Goal: Task Accomplishment & Management: Complete application form

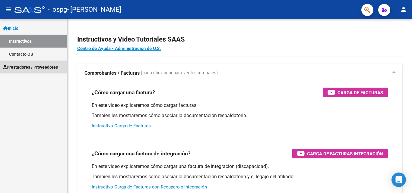
click at [26, 68] on span "Prestadores / Proveedores" at bounding box center [30, 67] width 55 height 7
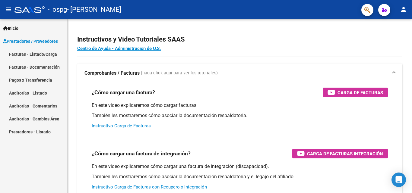
click at [43, 81] on link "Pagos x Transferencia" at bounding box center [33, 80] width 67 height 13
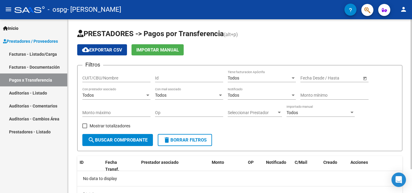
scroll to position [28, 0]
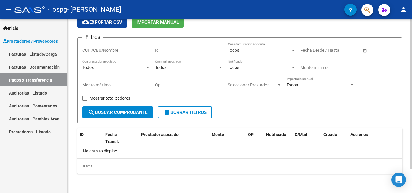
click at [407, 126] on div "PRESTADORES -> Pagos por Transferencia (alt+p) cloud_download Exportar CSV Impo…" at bounding box center [241, 93] width 346 height 202
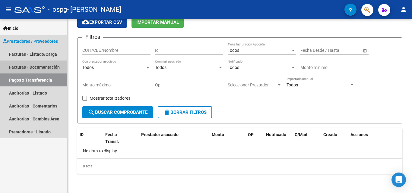
click at [23, 69] on link "Facturas - Documentación" at bounding box center [33, 67] width 67 height 13
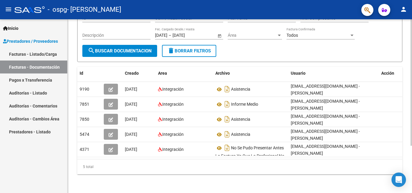
scroll to position [65, 0]
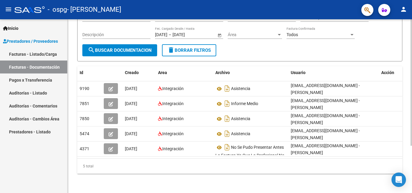
click at [412, 164] on div at bounding box center [412, 130] width 2 height 127
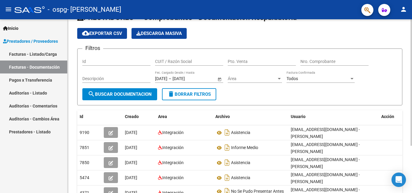
scroll to position [0, 0]
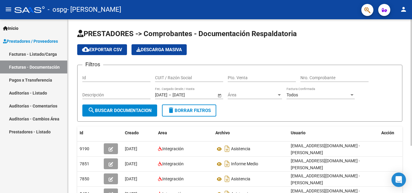
click at [412, 23] on div at bounding box center [412, 82] width 2 height 127
click at [108, 78] on input "Id" at bounding box center [116, 77] width 68 height 5
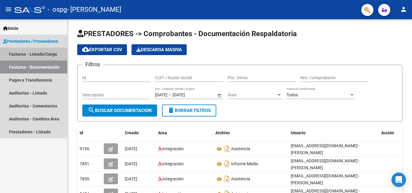
click at [30, 52] on link "Facturas - Listado/Carga" at bounding box center [33, 54] width 67 height 13
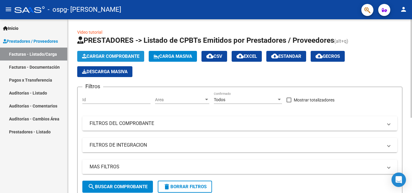
click at [126, 56] on span "Cargar Comprobante" at bounding box center [110, 56] width 57 height 5
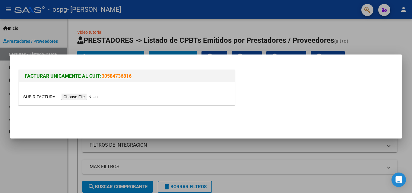
click at [92, 97] on input "file" at bounding box center [61, 97] width 76 height 6
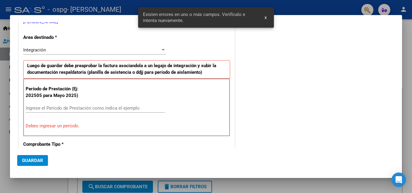
scroll to position [114, 0]
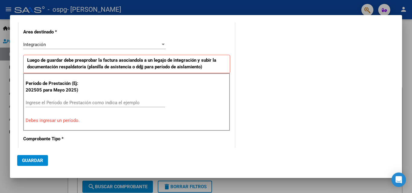
click at [46, 45] on span "Integración" at bounding box center [34, 44] width 23 height 5
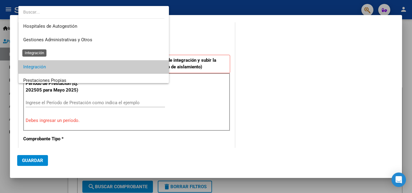
scroll to position [23, 0]
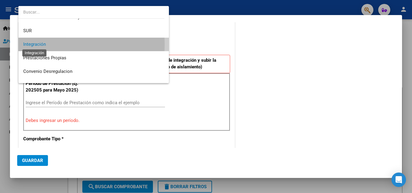
click at [46, 45] on span "Integración" at bounding box center [34, 44] width 23 height 5
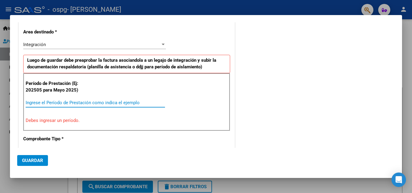
click at [37, 102] on input "Ingrese el Período de Prestación como indica el ejemplo" at bounding box center [95, 102] width 139 height 5
click at [56, 102] on input "Ingrese el Período de Prestación como indica el ejemplo" at bounding box center [95, 102] width 139 height 5
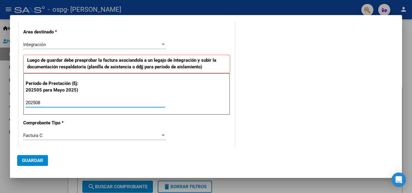
type input "202508"
click at [39, 162] on span "Guardar" at bounding box center [32, 160] width 21 height 5
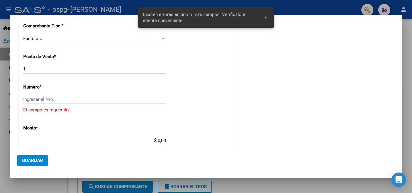
scroll to position [225, 0]
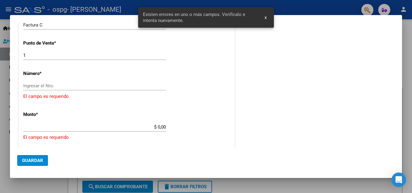
click at [49, 87] on input "Ingresar el Nro." at bounding box center [94, 85] width 143 height 5
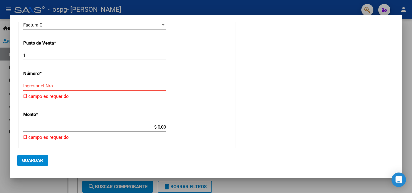
click at [104, 84] on input "Ingresar el Nro." at bounding box center [94, 85] width 143 height 5
paste input "00000040"
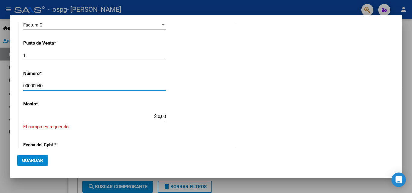
type input "00000040"
click at [144, 115] on input "$ 0,00" at bounding box center [94, 116] width 143 height 5
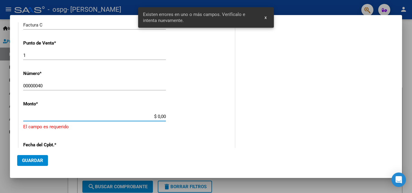
scroll to position [255, 0]
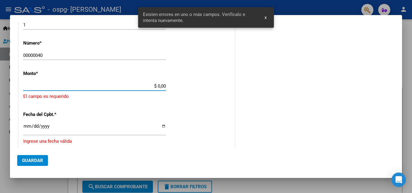
drag, startPoint x: 144, startPoint y: 115, endPoint x: 108, endPoint y: 119, distance: 36.1
click at [108, 119] on div "CUIT * 27-42427606-0 Ingresar CUIT ANALISIS PRESTADOR [PERSON_NAME] Area destin…" at bounding box center [127, 55] width 216 height 468
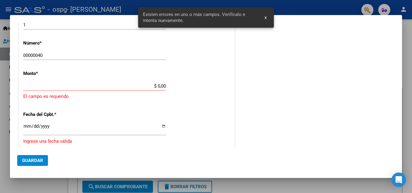
click at [164, 85] on app-form-text-field "Monto * $ 0,00 Ingresar el monto [GEOGRAPHIC_DATA] es requerido" at bounding box center [126, 85] width 207 height 29
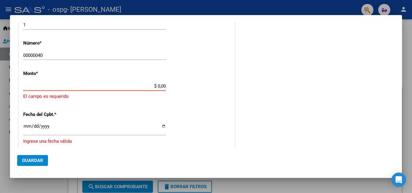
drag, startPoint x: 163, startPoint y: 86, endPoint x: 156, endPoint y: 86, distance: 7.2
click at [156, 86] on input "$ 0,00" at bounding box center [94, 86] width 143 height 5
paste input "98964,88"
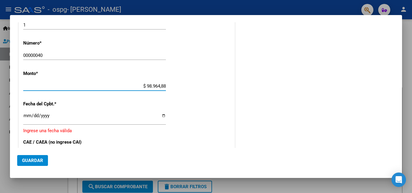
type input "$ 98.964,88"
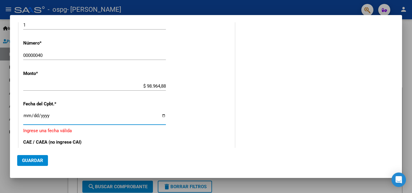
click at [25, 114] on input "Ingresar la fecha" at bounding box center [94, 118] width 143 height 10
type input "[DATE]"
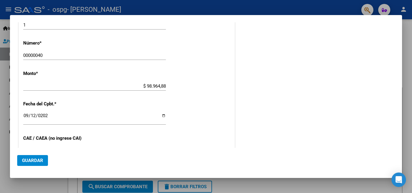
click at [39, 142] on p "CAE / CAEA (no ingrese CAI)" at bounding box center [54, 138] width 62 height 7
click at [69, 137] on p "CAE / CAEA (no ingrese CAI)" at bounding box center [54, 138] width 62 height 7
click at [60, 139] on p "CAE / CAEA (no ingrese CAI)" at bounding box center [54, 138] width 62 height 7
click at [86, 138] on div "CUIT * 27-42427606-0 Ingresar CUIT ANALISIS PRESTADOR [PERSON_NAME] Area destin…" at bounding box center [127, 48] width 216 height 454
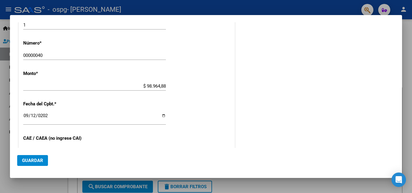
click at [86, 138] on div "CUIT * 27-42427606-0 Ingresar CUIT ANALISIS PRESTADOR [PERSON_NAME] Area destin…" at bounding box center [127, 48] width 216 height 454
drag, startPoint x: 86, startPoint y: 138, endPoint x: 53, endPoint y: 128, distance: 34.7
click at [53, 128] on div "[DATE] Ingresar la fecha" at bounding box center [94, 121] width 143 height 18
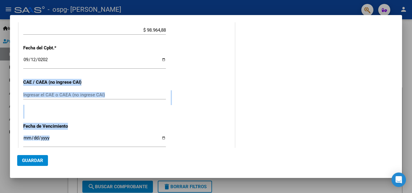
scroll to position [383, 0]
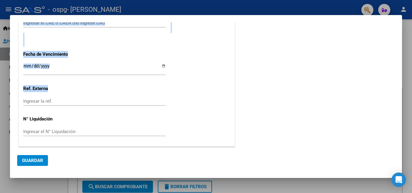
drag, startPoint x: 90, startPoint y: 130, endPoint x: 133, endPoint y: 91, distance: 58.5
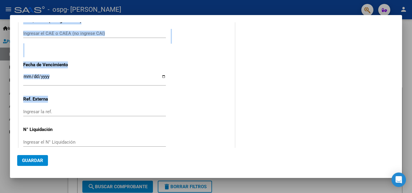
scroll to position [301, 0]
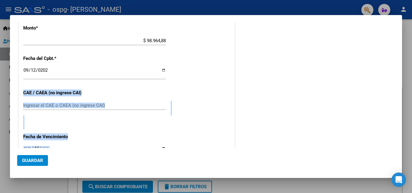
click at [119, 107] on input "Ingresar el CAE o CAEA (no ingrese CAI)" at bounding box center [94, 105] width 143 height 5
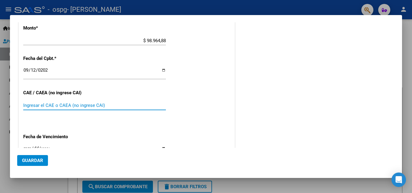
paste input "75380895264265"
type input "75380895264265"
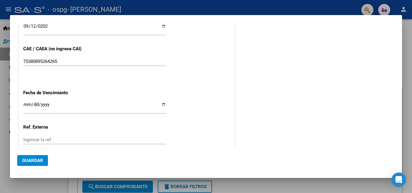
scroll to position [355, 0]
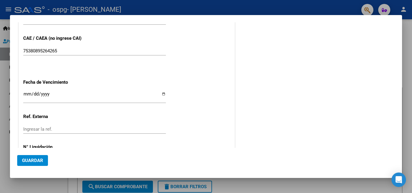
click at [75, 91] on div "Ingresar la fecha" at bounding box center [94, 97] width 143 height 13
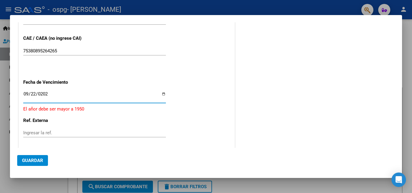
type input "[DATE]"
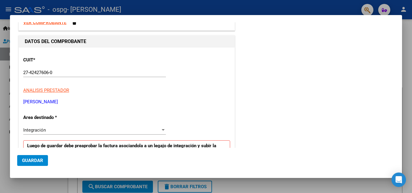
scroll to position [0, 0]
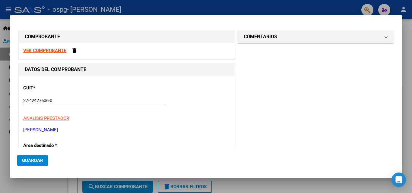
click at [32, 50] on strong "VER COMPROBANTE" at bounding box center [44, 50] width 43 height 5
drag, startPoint x: 391, startPoint y: 8, endPoint x: 392, endPoint y: 18, distance: 10.3
click at [392, 18] on div "COMPROBANTE VER COMPROBANTE DATOS DEL COMPROBANTE CUIT * 27-42427606-0 Ingresar…" at bounding box center [206, 96] width 412 height 193
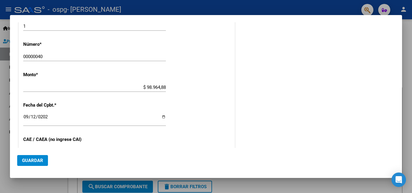
scroll to position [383, 0]
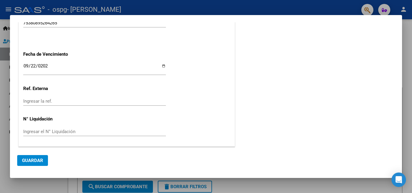
click at [3, 30] on div at bounding box center [206, 96] width 412 height 193
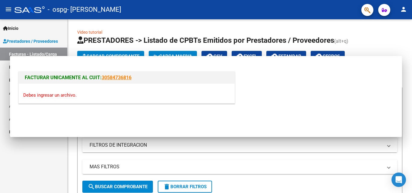
scroll to position [0, 0]
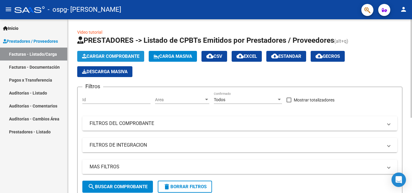
click at [95, 53] on button "Cargar Comprobante" at bounding box center [110, 56] width 67 height 11
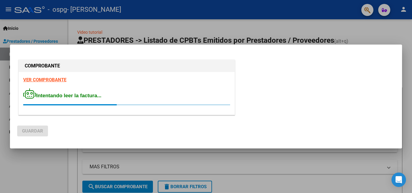
click at [53, 78] on div "VER COMPROBANTE Intentando leer la factura..." at bounding box center [127, 93] width 216 height 43
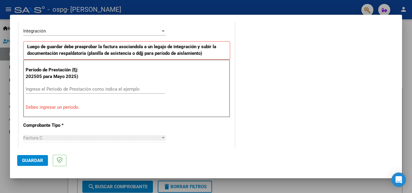
scroll to position [146, 0]
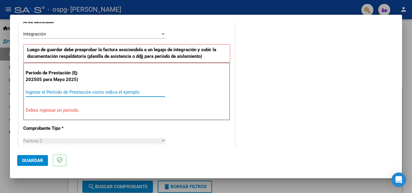
click at [35, 94] on input "Ingrese el Período de Prestación como indica el ejemplo" at bounding box center [95, 92] width 139 height 5
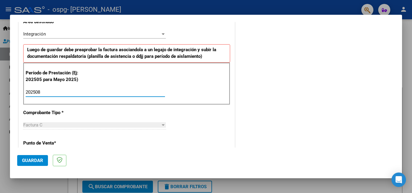
type input "202508"
click at [52, 129] on div "Factura C Seleccionar Tipo" at bounding box center [94, 125] width 143 height 9
click at [158, 127] on div "Factura C" at bounding box center [91, 125] width 137 height 5
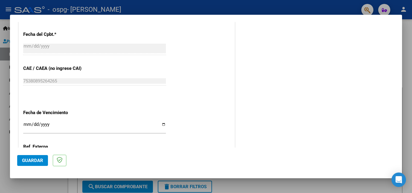
scroll to position [394, 0]
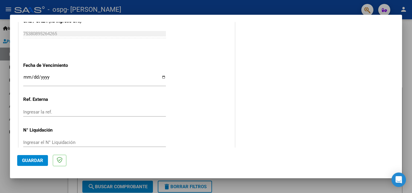
click at [33, 74] on div "Ingresar la fecha" at bounding box center [94, 79] width 143 height 13
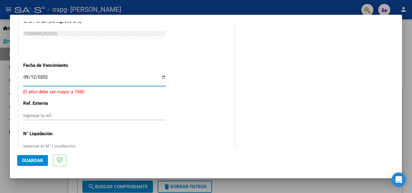
type input "[DATE]"
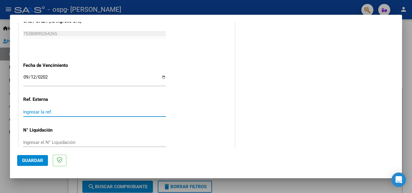
click at [41, 110] on input "Ingresar la ref." at bounding box center [94, 112] width 143 height 5
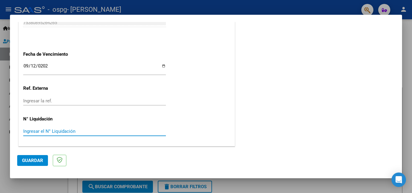
click at [88, 134] on input "Ingresar el N° Liquidación" at bounding box center [94, 131] width 143 height 5
type input "08"
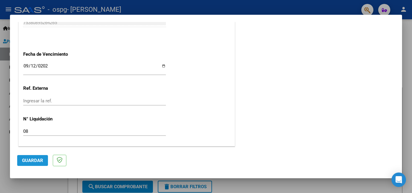
click at [38, 157] on button "Guardar" at bounding box center [32, 160] width 31 height 11
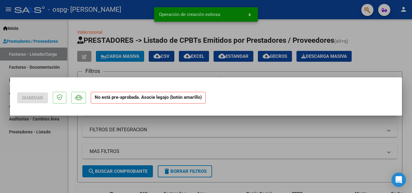
scroll to position [0, 0]
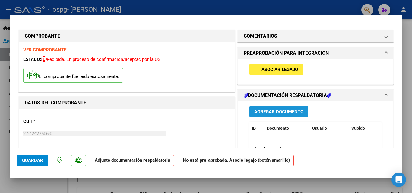
click at [258, 113] on span "Agregar Documento" at bounding box center [278, 111] width 49 height 5
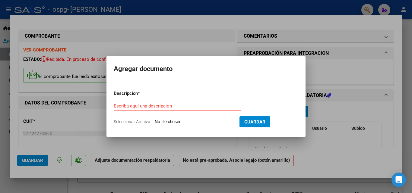
type input "C:\fakepath\CamScanner [DATE] 18.40 (1).pdf"
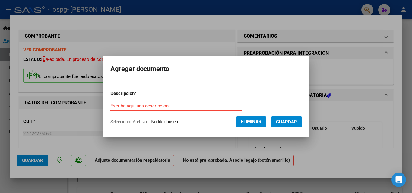
click at [282, 120] on span "Guardar" at bounding box center [286, 121] width 21 height 5
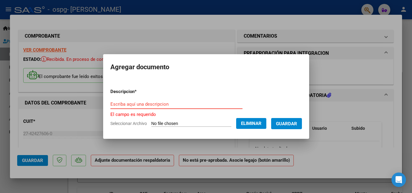
click at [193, 103] on input "Escriba aquí una descripcion" at bounding box center [176, 104] width 132 height 5
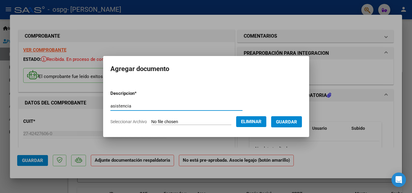
type input "asistencia"
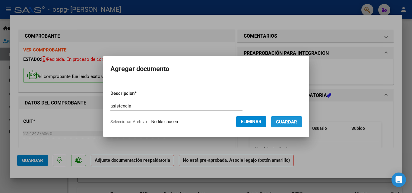
click at [294, 119] on span "Guardar" at bounding box center [286, 121] width 21 height 5
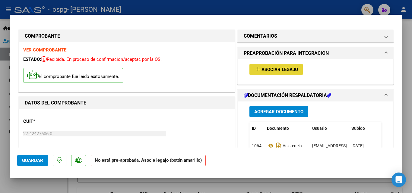
click at [286, 70] on span "Asociar Legajo" at bounding box center [280, 69] width 37 height 5
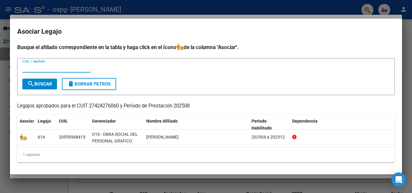
click at [50, 69] on input "CUIL / Apellido" at bounding box center [56, 67] width 68 height 5
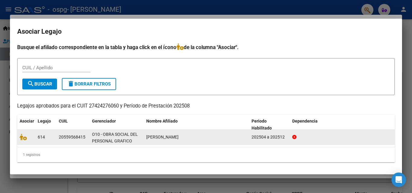
click at [32, 135] on div at bounding box center [26, 137] width 13 height 7
drag, startPoint x: 59, startPoint y: 137, endPoint x: 87, endPoint y: 139, distance: 28.1
click at [87, 139] on datatable-body-cell "20559568415" at bounding box center [72, 137] width 33 height 15
drag, startPoint x: 87, startPoint y: 139, endPoint x: 80, endPoint y: 136, distance: 7.0
click at [80, 136] on div "20559568415" at bounding box center [72, 137] width 27 height 7
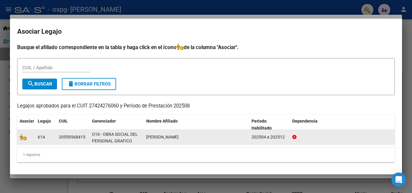
drag, startPoint x: 86, startPoint y: 136, endPoint x: 57, endPoint y: 137, distance: 28.7
click at [57, 137] on datatable-body-cell "20559568415" at bounding box center [72, 137] width 33 height 15
drag, startPoint x: 57, startPoint y: 137, endPoint x: 50, endPoint y: 137, distance: 7.2
click at [50, 137] on div "614" at bounding box center [46, 137] width 16 height 7
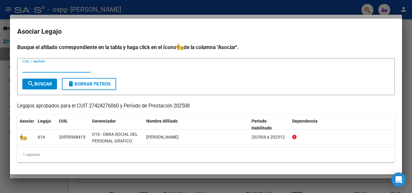
click at [49, 68] on input "CUIL / Apellido" at bounding box center [56, 67] width 68 height 5
type input "20559568415"
click at [52, 80] on button "search Buscar" at bounding box center [39, 84] width 35 height 11
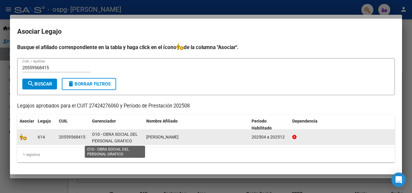
click at [128, 142] on span "O10 - OBRA SOCIAL DEL PERSONAL GRAFICO" at bounding box center [115, 138] width 46 height 12
click at [263, 137] on div "202504 a 202512" at bounding box center [270, 137] width 36 height 7
click at [269, 137] on div "202504 a 202512" at bounding box center [270, 137] width 36 height 7
click at [258, 136] on div "202504 a 202512" at bounding box center [270, 137] width 36 height 7
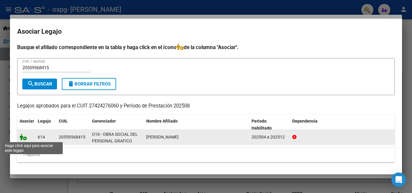
click at [23, 138] on icon at bounding box center [23, 137] width 7 height 7
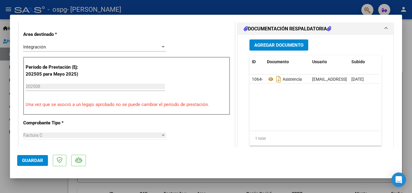
scroll to position [414, 0]
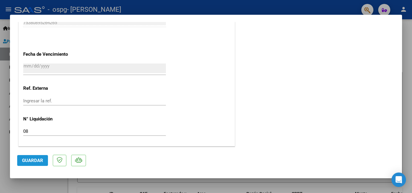
click at [41, 158] on span "Guardar" at bounding box center [32, 160] width 21 height 5
click at [212, 8] on div at bounding box center [206, 96] width 412 height 193
